Goal: Transaction & Acquisition: Purchase product/service

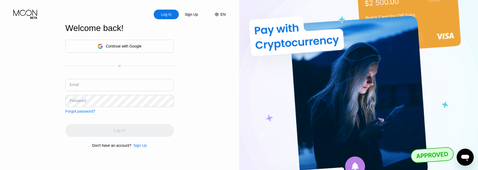
click at [221, 15] on div "EN" at bounding box center [222, 14] width 5 height 4
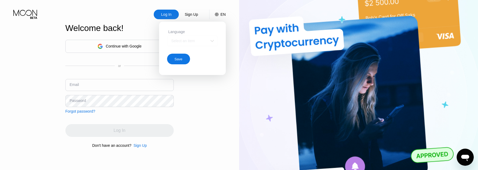
click at [209, 39] on div "Select an item" at bounding box center [192, 40] width 51 height 11
click at [205, 105] on div "Log In Sign Up EN Language Select an item Save Welcome back! Continue with Goog…" at bounding box center [119, 93] width 239 height 187
click at [126, 51] on div "Continue with Google" at bounding box center [119, 46] width 108 height 13
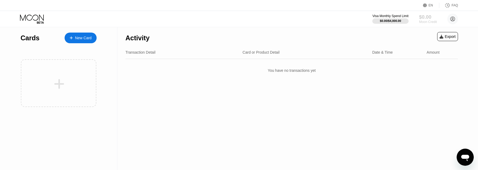
click at [426, 22] on div "Moon Credit" at bounding box center [428, 22] width 18 height 4
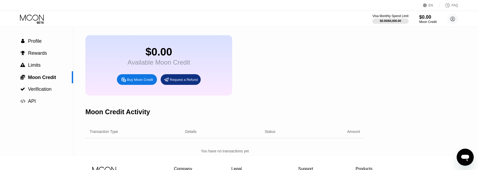
scroll to position [18, 0]
click at [135, 79] on div "Buy Moon Credit" at bounding box center [140, 80] width 26 height 5
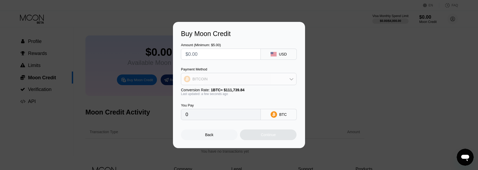
click at [208, 78] on div "BITCOIN" at bounding box center [238, 79] width 115 height 11
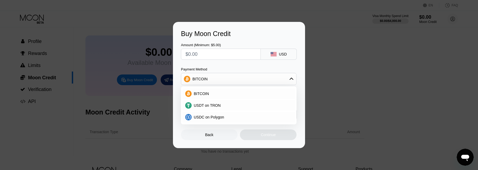
click at [208, 78] on div "BITCOIN" at bounding box center [238, 79] width 115 height 11
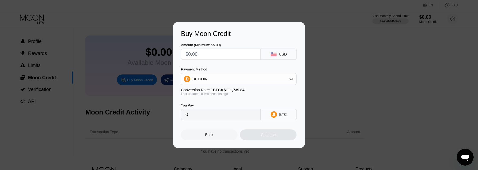
click at [217, 119] on input "0" at bounding box center [221, 114] width 71 height 11
drag, startPoint x: 211, startPoint y: 91, endPoint x: 243, endPoint y: 88, distance: 32.0
click at [242, 88] on span "1 BTC ≈ $111,739.84" at bounding box center [228, 90] width 34 height 4
click at [243, 88] on span "1 BTC ≈ $111,739.84" at bounding box center [228, 90] width 34 height 4
click at [246, 78] on div "BITCOIN" at bounding box center [238, 79] width 115 height 11
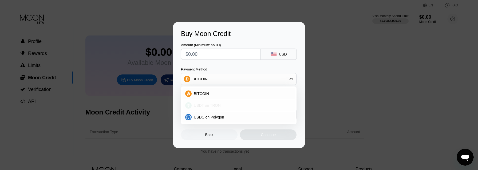
click at [235, 104] on div "USDT on TRON" at bounding box center [242, 105] width 101 height 4
type input "0.00"
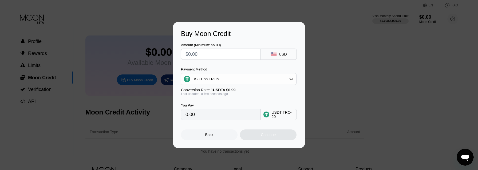
click at [282, 53] on div "USD" at bounding box center [283, 54] width 8 height 4
drag, startPoint x: 65, startPoint y: 75, endPoint x: 67, endPoint y: 79, distance: 5.0
click at [65, 75] on div "Buy Moon Credit Amount (Minimum: $5.00) USD Payment Method USDT on TRON Convers…" at bounding box center [239, 85] width 478 height 126
click at [63, 44] on div "Buy Moon Credit Amount (Minimum: $5.00) USD Payment Method USDT on TRON Convers…" at bounding box center [239, 85] width 478 height 126
click at [211, 138] on div "Back" at bounding box center [209, 134] width 57 height 11
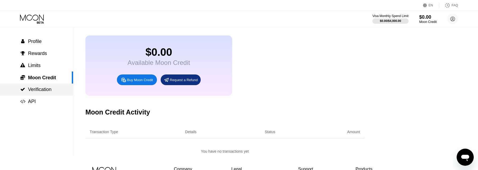
click at [32, 86] on div " Verification" at bounding box center [36, 90] width 73 height 12
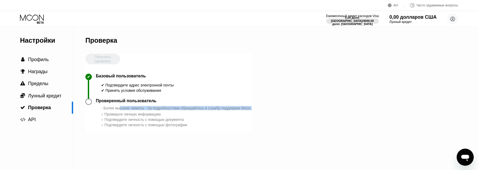
drag, startPoint x: 120, startPoint y: 109, endPoint x: 230, endPoint y: 113, distance: 110.0
click at [265, 108] on div "Настройки  Профиль  Награды  Пределы  Лунный кредит  Проверка  API Провер…" at bounding box center [239, 98] width 478 height 143
drag, startPoint x: 123, startPoint y: 125, endPoint x: 118, endPoint y: 119, distance: 7.2
click at [123, 124] on font "Подтвердите личность с помощью фотографии" at bounding box center [145, 125] width 83 height 4
drag, startPoint x: 123, startPoint y: 114, endPoint x: 171, endPoint y: 113, distance: 48.1
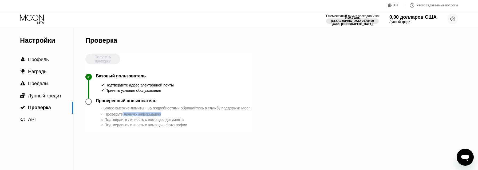
click at [171, 113] on div "○ Проверьте личную информацию" at bounding box center [176, 114] width 151 height 4
click at [120, 123] on font "Подтвердите личность с помощью фотографии" at bounding box center [145, 125] width 83 height 4
drag, startPoint x: 106, startPoint y: 119, endPoint x: 198, endPoint y: 119, distance: 91.8
click at [198, 119] on div "○ Подтвердите личность с помощью документа" at bounding box center [176, 119] width 151 height 4
click at [163, 128] on div "Проверенный пользователь - Более высокие лимиты - За подробностями обращайтесь …" at bounding box center [168, 115] width 166 height 34
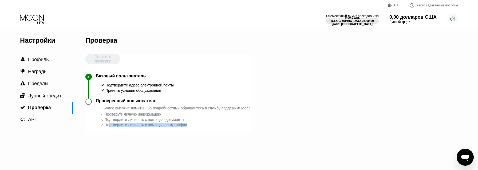
drag, startPoint x: 111, startPoint y: 126, endPoint x: 206, endPoint y: 125, distance: 94.8
click at [206, 125] on div "○ Подтвердите личность с помощью фотографии" at bounding box center [176, 125] width 151 height 4
click at [254, 102] on div "Настройки  Профиль  Награды  Пределы  Лунный кредит  Проверка  API Провер…" at bounding box center [239, 98] width 478 height 143
click at [37, 98] on font "Лунный кредит" at bounding box center [44, 95] width 33 height 5
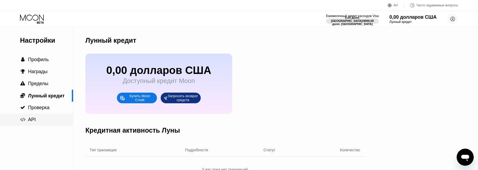
click at [29, 119] on font "API" at bounding box center [32, 119] width 8 height 5
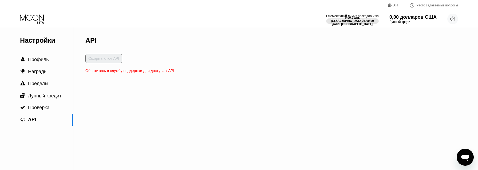
drag, startPoint x: 100, startPoint y: 72, endPoint x: 190, endPoint y: 68, distance: 90.3
click at [186, 68] on div "Настройки  Профиль  Награды  Пределы  Лунный кредит  Проверка  API API Со…" at bounding box center [239, 98] width 478 height 143
drag, startPoint x: 157, startPoint y: 71, endPoint x: 154, endPoint y: 72, distance: 3.1
click at [156, 71] on font "Обратитесь в службу поддержки для доступа к API" at bounding box center [129, 71] width 89 height 4
click at [97, 58] on div "Создать ключ API" at bounding box center [129, 61] width 89 height 15
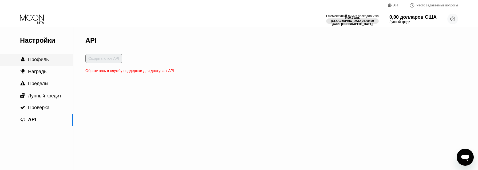
click at [42, 59] on font "Профиль" at bounding box center [38, 59] width 21 height 5
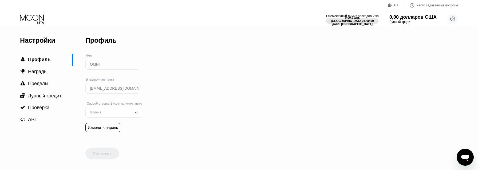
click at [124, 61] on input "OMNI" at bounding box center [112, 64] width 54 height 11
click at [112, 111] on div "Молния" at bounding box center [109, 113] width 43 height 4
click at [34, 21] on icon at bounding box center [32, 18] width 25 height 9
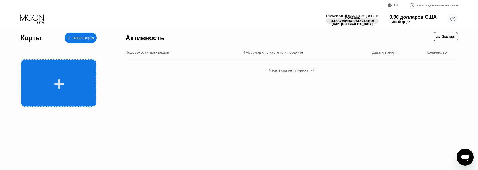
click at [57, 73] on div at bounding box center [59, 83] width 76 height 48
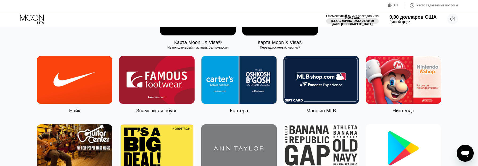
scroll to position [128, 0]
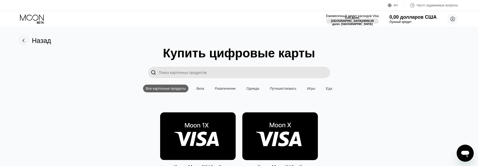
click at [43, 42] on font "Назад" at bounding box center [41, 40] width 19 height 7
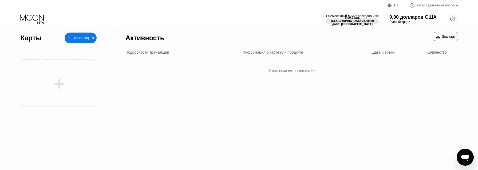
click at [77, 40] on div "Новая карта" at bounding box center [83, 38] width 21 height 5
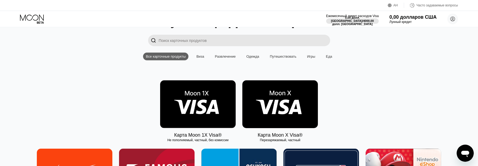
scroll to position [64, 0]
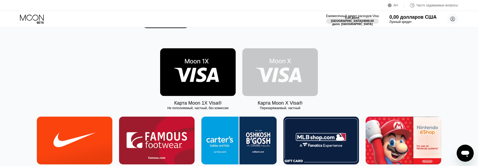
click at [264, 65] on img at bounding box center [280, 72] width 76 height 48
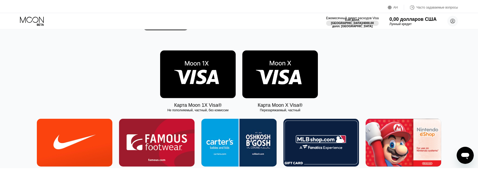
scroll to position [0, 0]
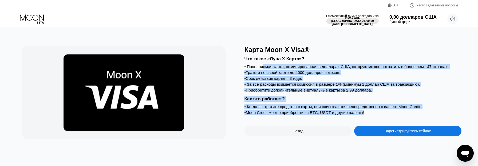
drag, startPoint x: 264, startPoint y: 65, endPoint x: 268, endPoint y: 118, distance: 53.6
click at [268, 118] on div "Карта Moon X Visa® Что такое «Луна X Карта»? • Пополняемая карта, номинированна…" at bounding box center [352, 92] width 217 height 93
click at [255, 98] on font "Как это работает?" at bounding box center [264, 98] width 41 height 5
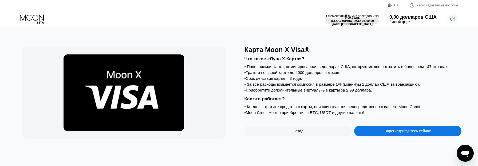
drag, startPoint x: 254, startPoint y: 104, endPoint x: 420, endPoint y: 110, distance: 166.9
click at [420, 109] on div "Что такое «Луна X Карта»? • Пополняемая карта, номинированная в долларах США, к…" at bounding box center [352, 85] width 217 height 62
click at [353, 108] on font "Когда вы тратите средства с карты, они списываются непосредственно с вашего Moo…" at bounding box center [334, 106] width 175 height 5
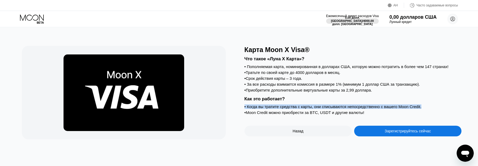
click at [353, 108] on font "Когда вы тратите средства с карты, они списываются непосредственно с вашего Moo…" at bounding box center [334, 106] width 175 height 5
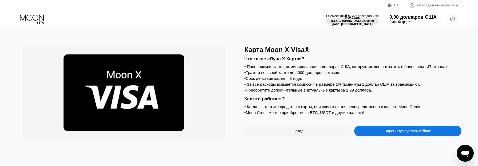
click at [341, 77] on div "• Срок действия карты – 3 года." at bounding box center [352, 78] width 217 height 5
click at [267, 74] on font "Тратьте по своей карте до 4000 долларов в месяц." at bounding box center [293, 72] width 94 height 5
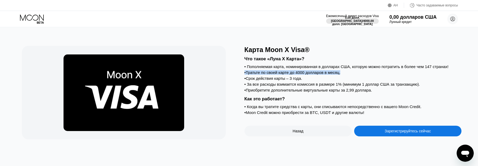
click at [267, 74] on font "Тратьте по своей карте до 4000 долларов в месяц." at bounding box center [293, 72] width 94 height 5
click at [249, 67] on font "Пополняемая карта, номинированная в долларах США, которую можно потратить в бол…" at bounding box center [348, 66] width 202 height 5
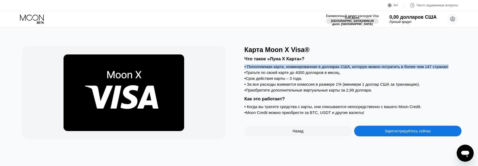
click at [249, 67] on font "Пополняемая карта, номинированная в долларах США, которую можно потратить в бол…" at bounding box center [348, 66] width 202 height 5
click at [31, 19] on icon at bounding box center [32, 18] width 25 height 9
